Goal: Register for event/course

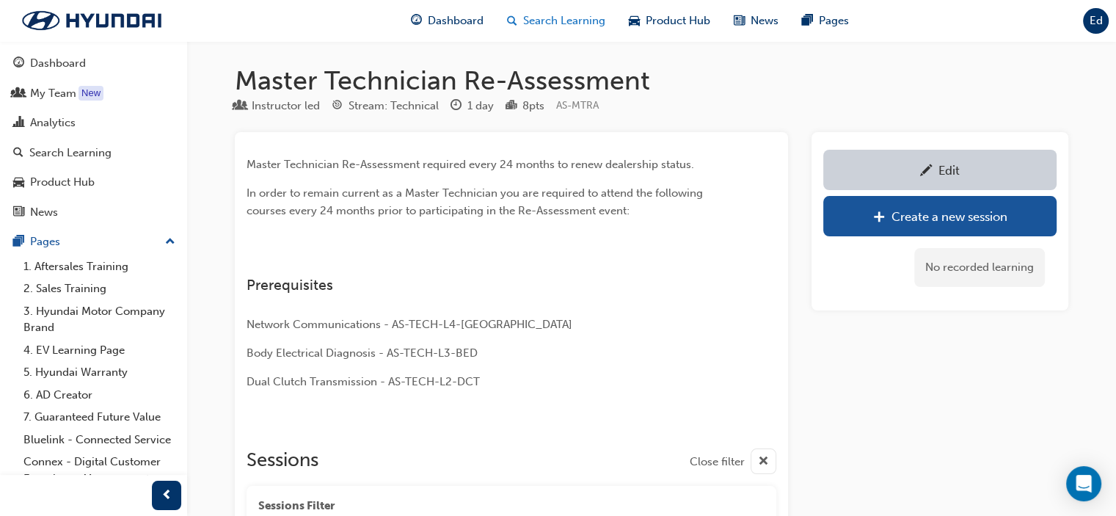
click at [567, 26] on span "Search Learning" at bounding box center [564, 20] width 82 height 17
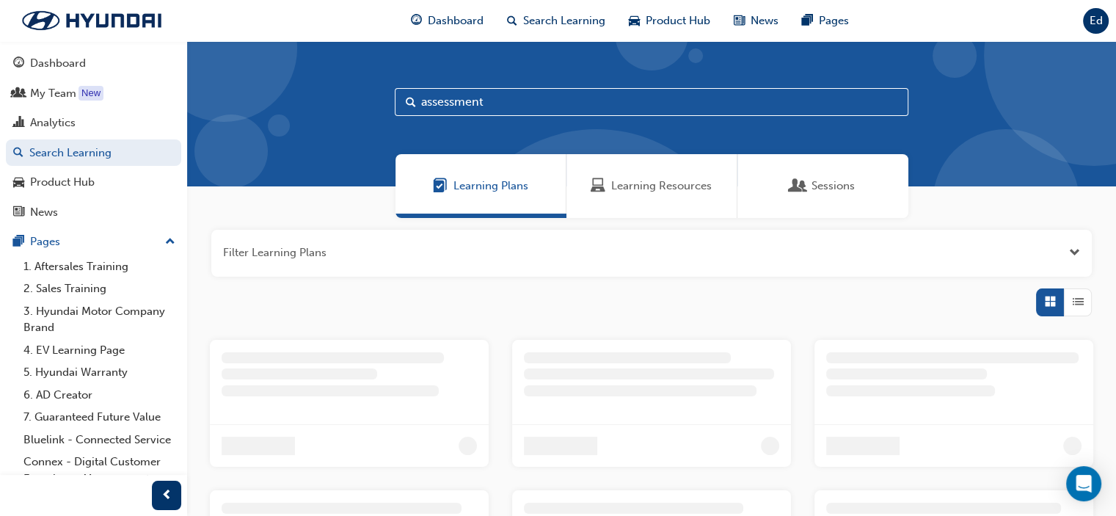
click at [656, 189] on span "Learning Resources" at bounding box center [661, 186] width 101 height 17
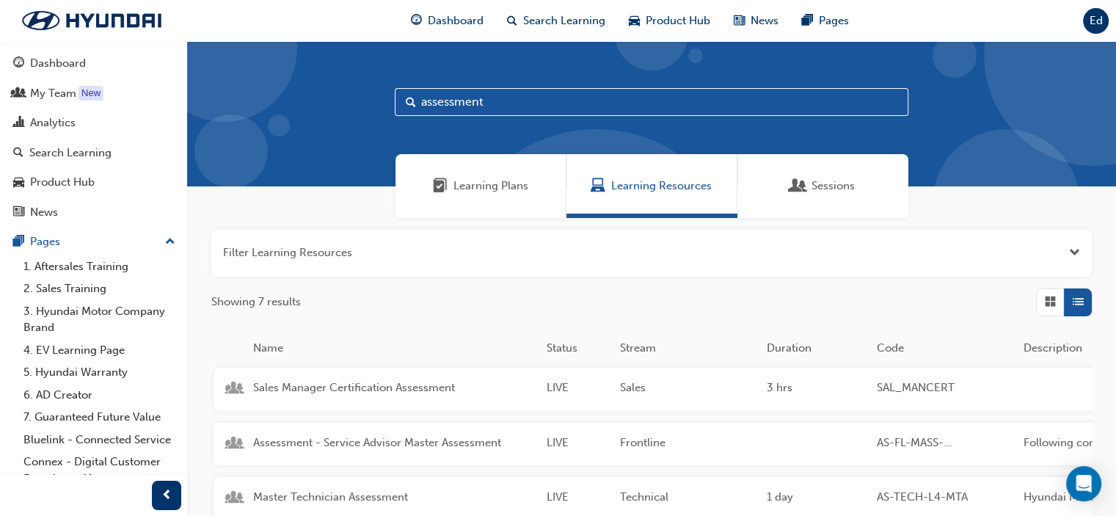
drag, startPoint x: 537, startPoint y: 103, endPoint x: 306, endPoint y: 90, distance: 231.4
click at [306, 90] on div "assessment" at bounding box center [651, 113] width 929 height 145
click at [569, 112] on input "assessment" at bounding box center [652, 102] width 514 height 28
type input "a"
type input "hybrid"
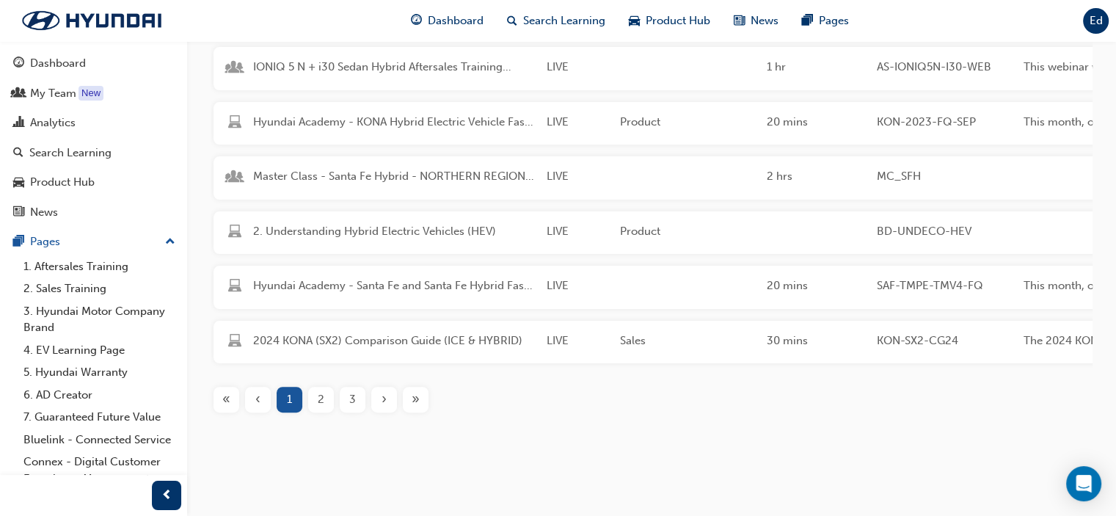
scroll to position [346, 0]
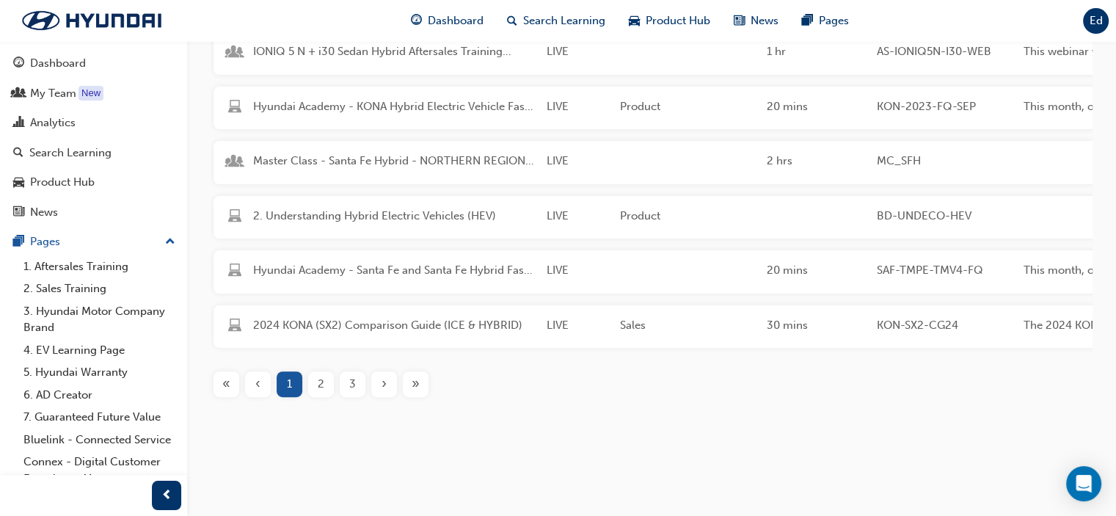
click at [321, 383] on span "2" at bounding box center [321, 384] width 7 height 17
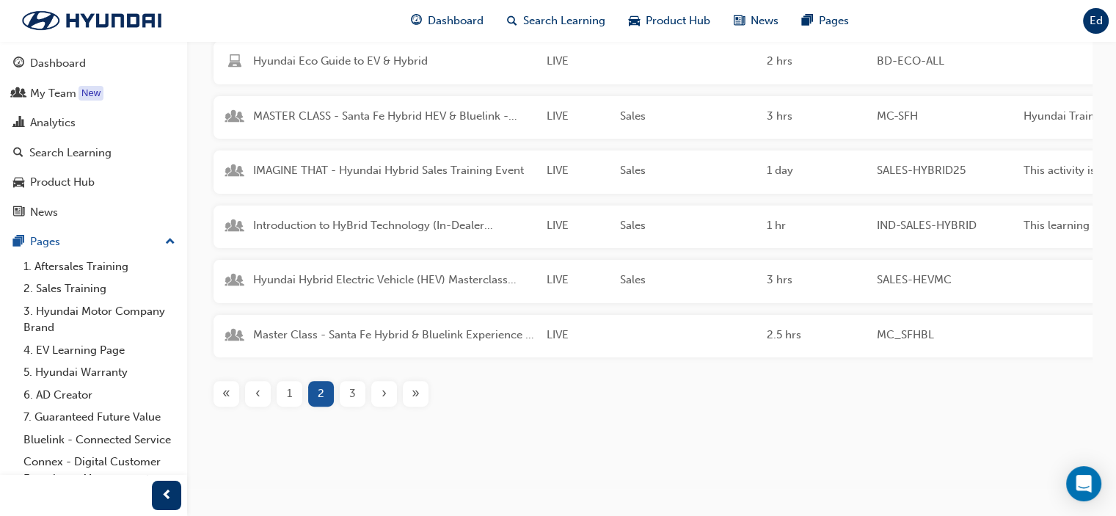
scroll to position [273, 0]
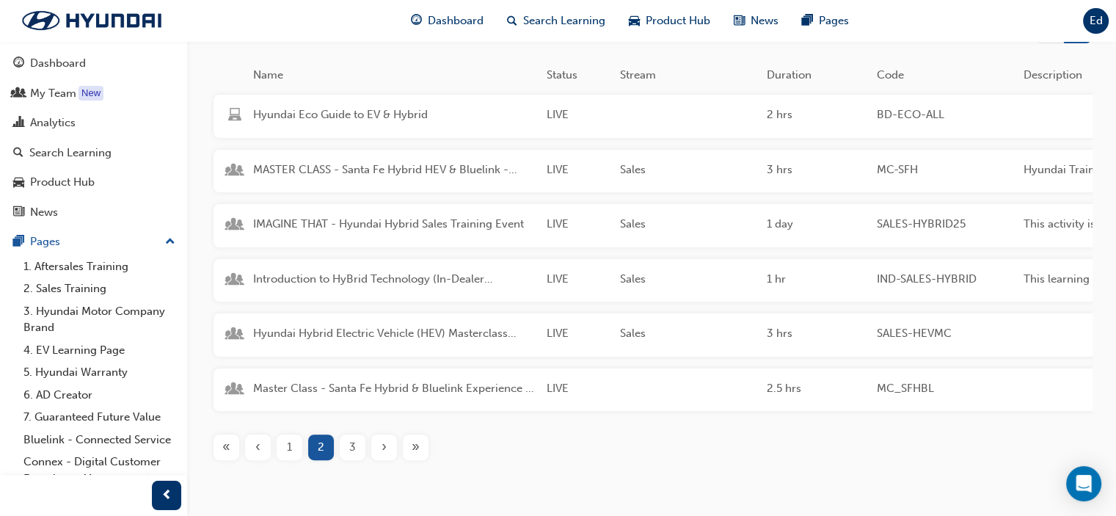
click at [351, 456] on span "3" at bounding box center [352, 447] width 7 height 17
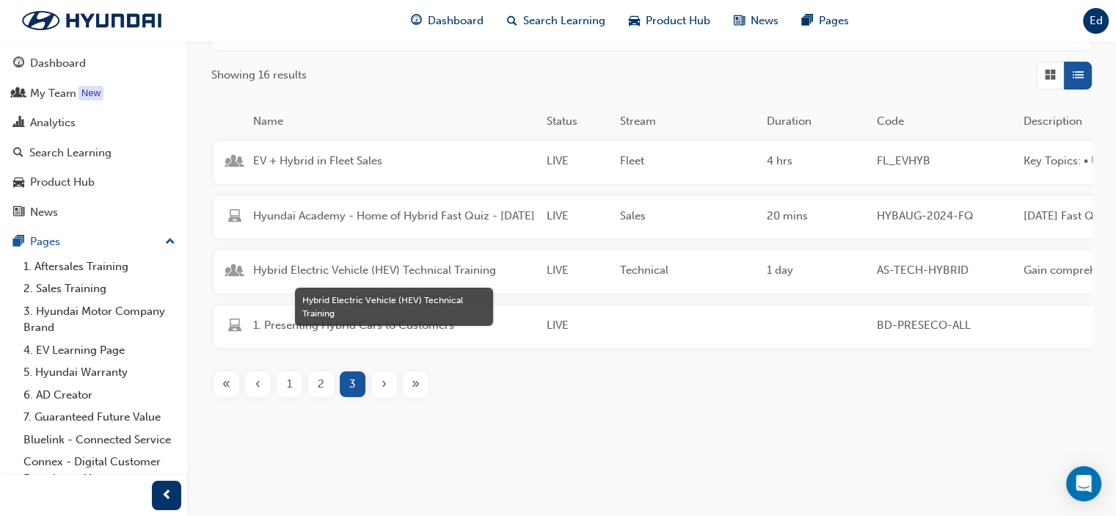
click at [362, 266] on span "Hybrid Electric Vehicle (HEV) Technical Training" at bounding box center [394, 270] width 282 height 17
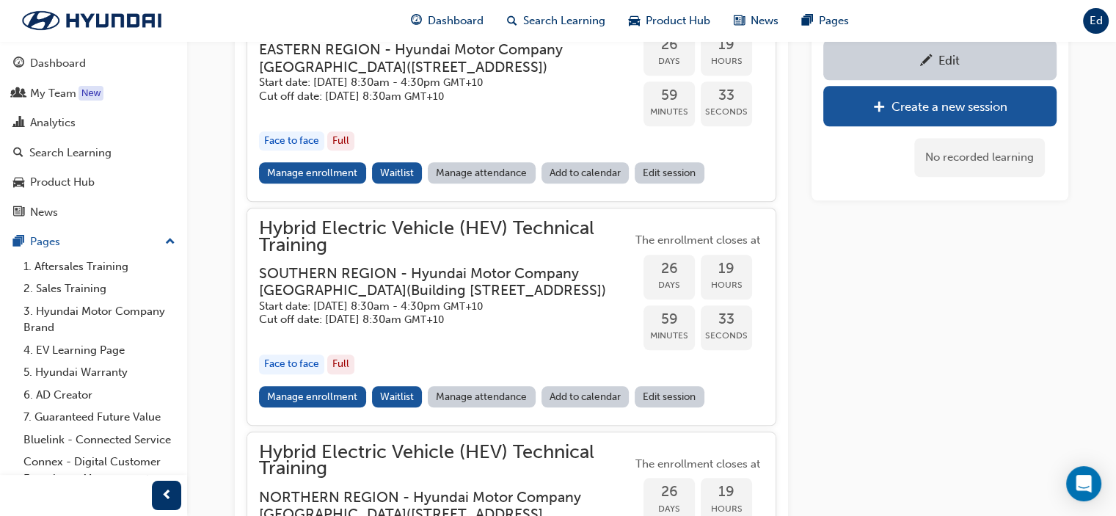
scroll to position [1249, 0]
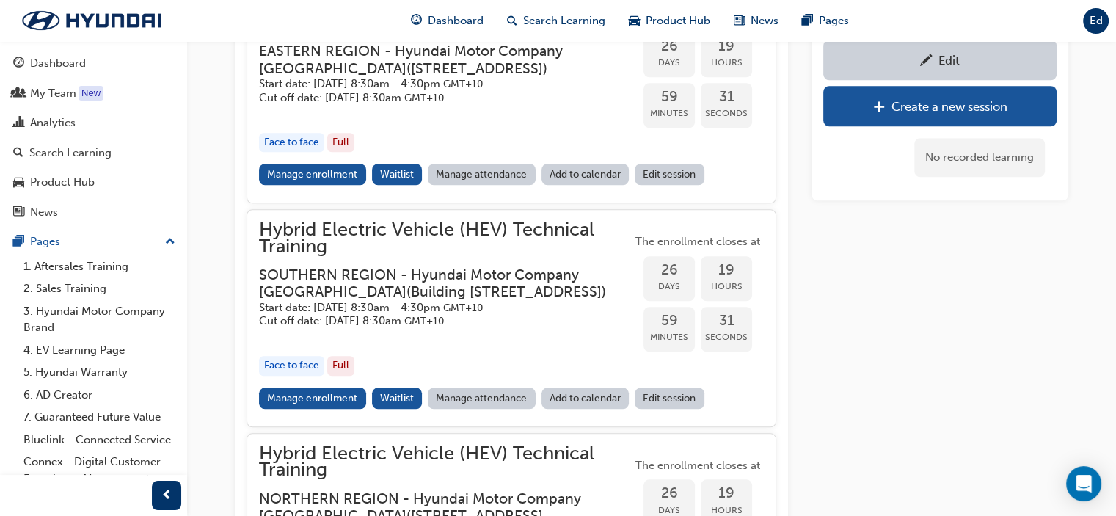
click at [323, 409] on link "Manage enrollment" at bounding box center [312, 397] width 107 height 21
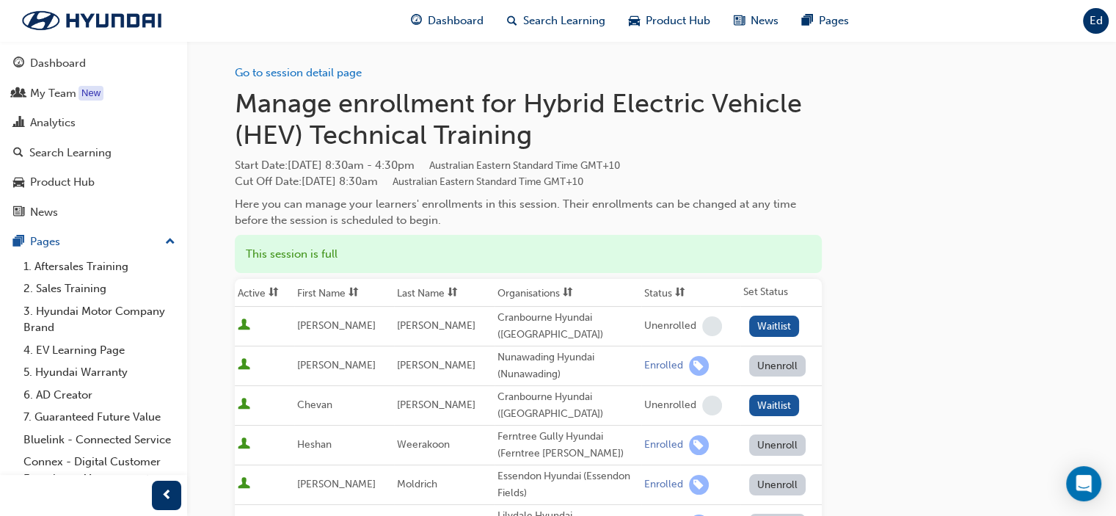
scroll to position [1249, 0]
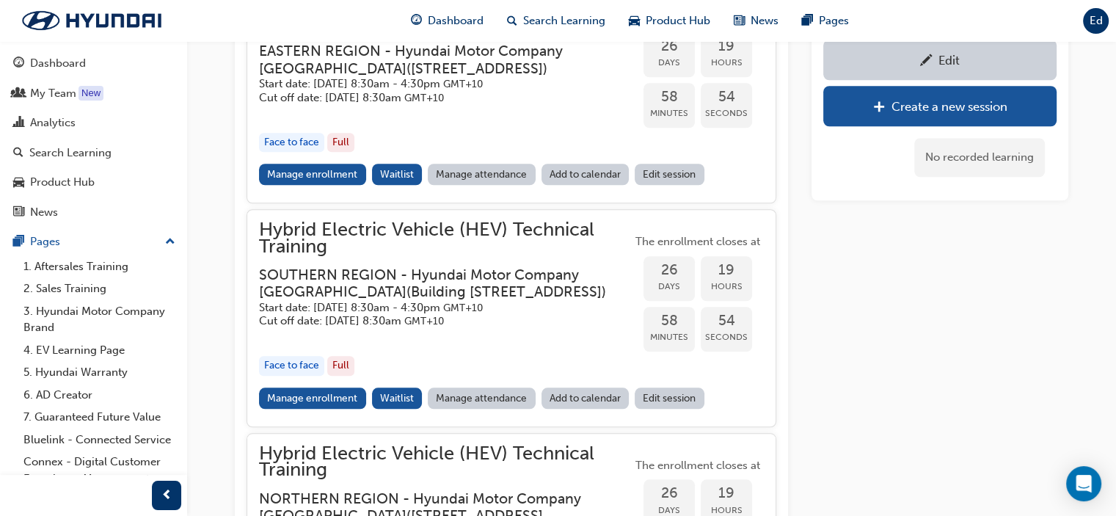
click at [665, 409] on link "Edit session" at bounding box center [670, 397] width 70 height 21
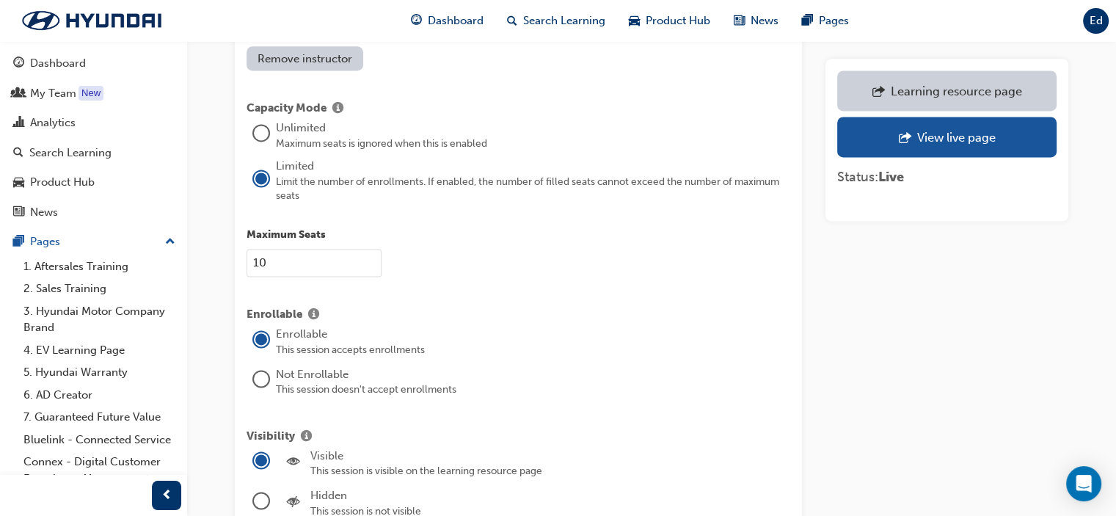
scroll to position [2128, 0]
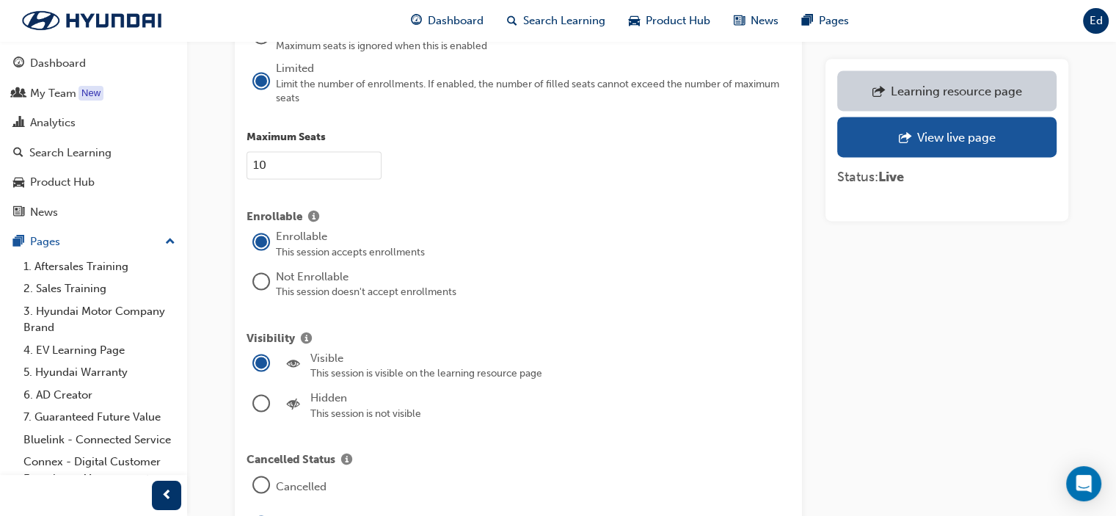
click at [346, 151] on input "10" at bounding box center [313, 165] width 135 height 28
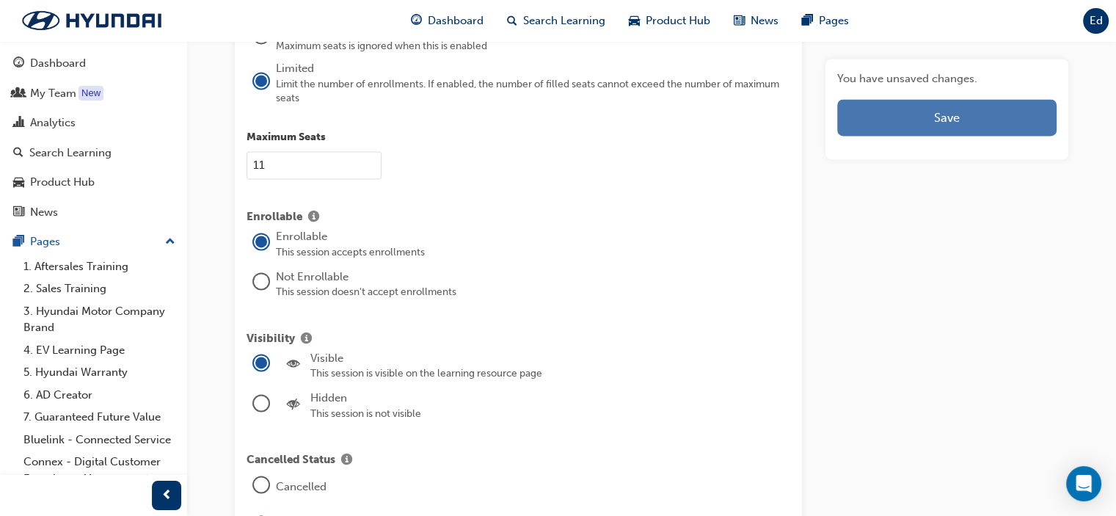
type input "11"
click at [943, 118] on button "Save" at bounding box center [946, 117] width 219 height 37
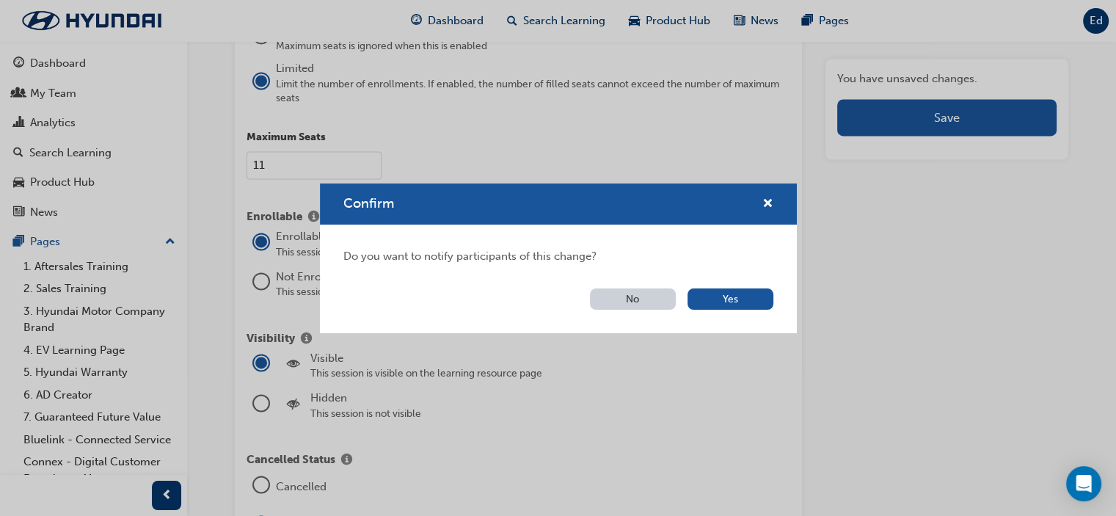
click at [621, 299] on button "No" at bounding box center [633, 298] width 86 height 21
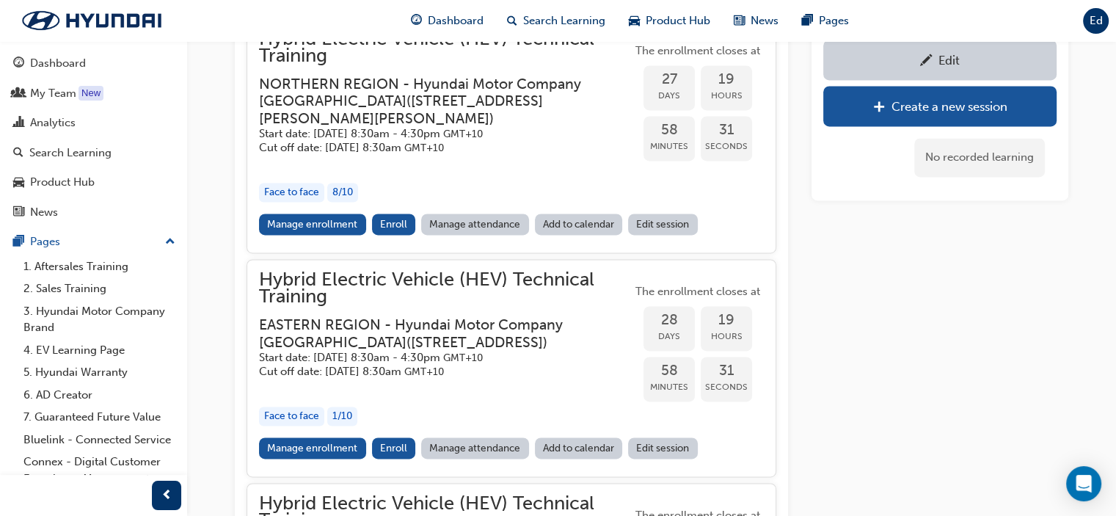
scroll to position [1249, 0]
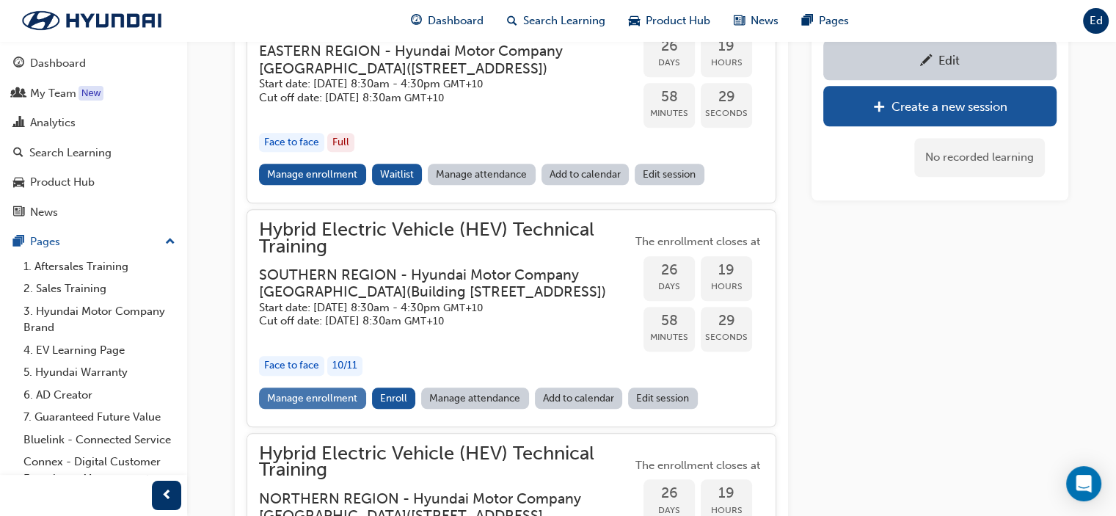
click at [306, 409] on link "Manage enrollment" at bounding box center [312, 397] width 107 height 21
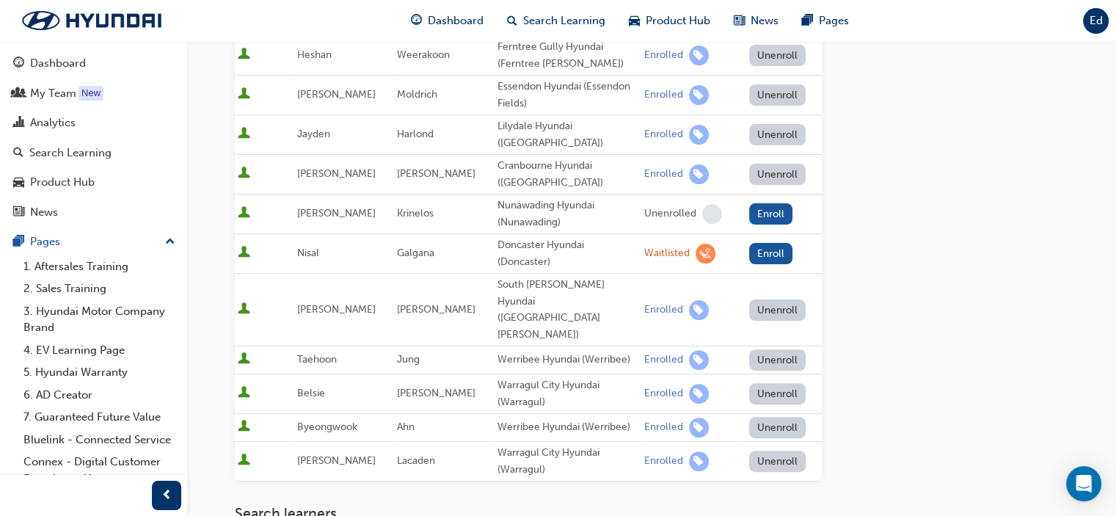
scroll to position [440, 0]
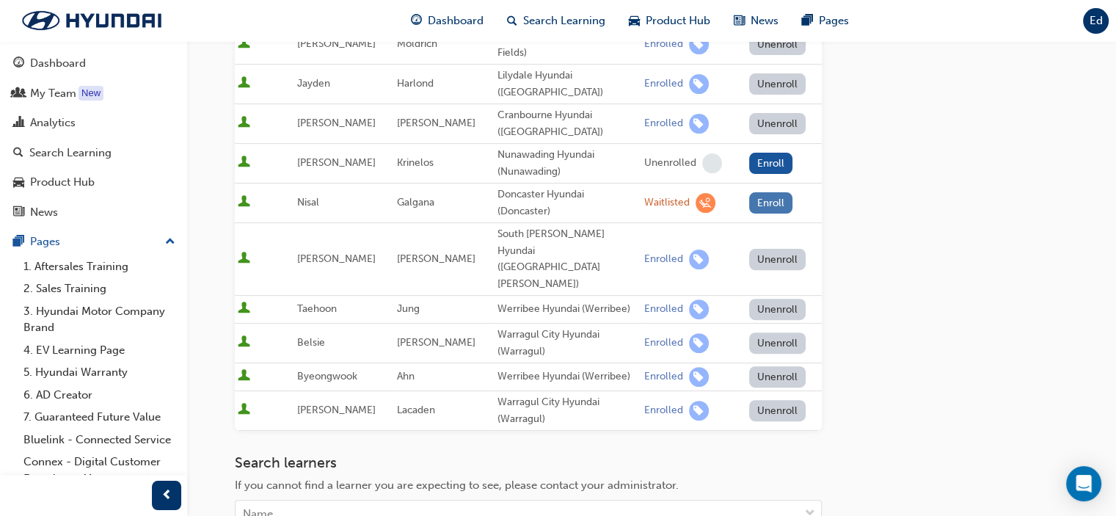
click at [760, 192] on button "Enroll" at bounding box center [771, 202] width 44 height 21
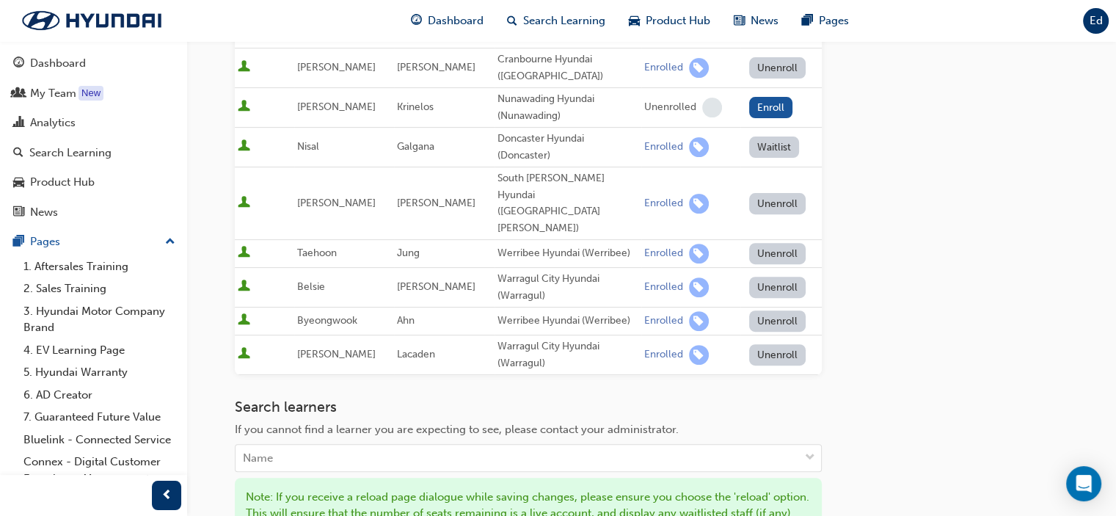
scroll to position [660, 0]
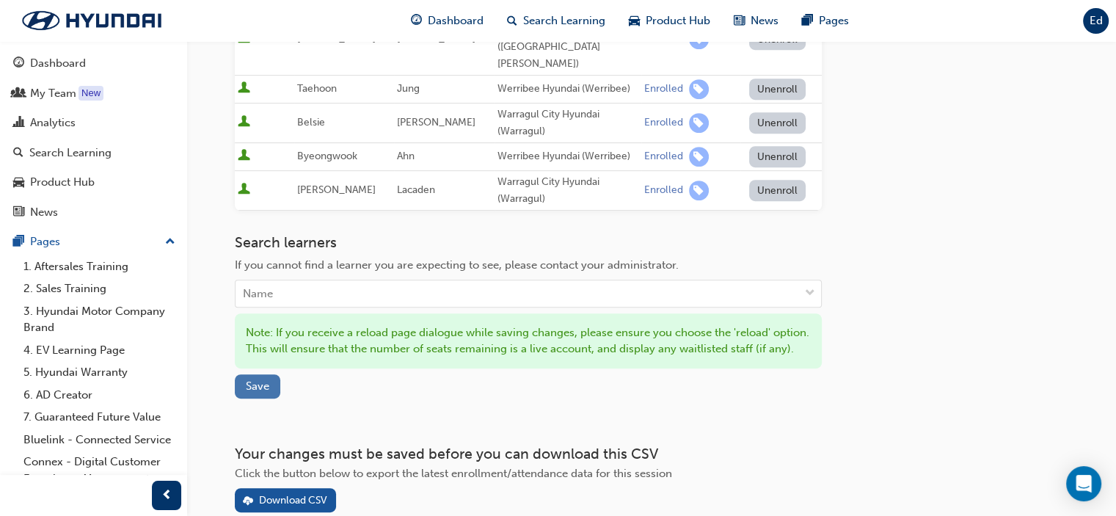
click at [254, 379] on span "Save" at bounding box center [257, 385] width 23 height 13
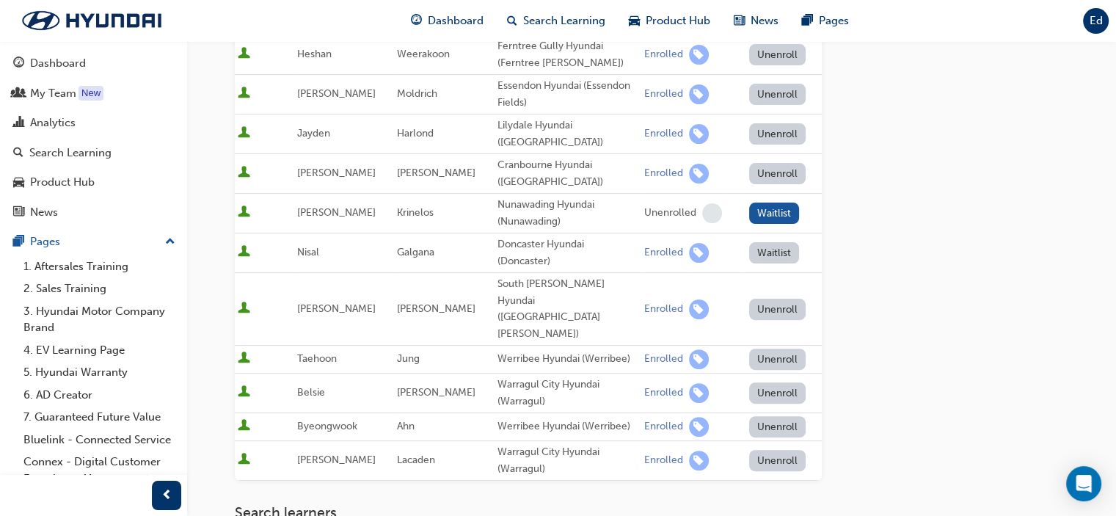
scroll to position [0, 0]
